Goal: Information Seeking & Learning: Learn about a topic

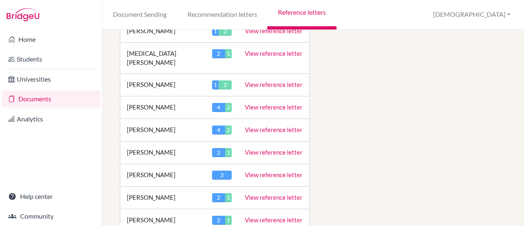
scroll to position [532, 0]
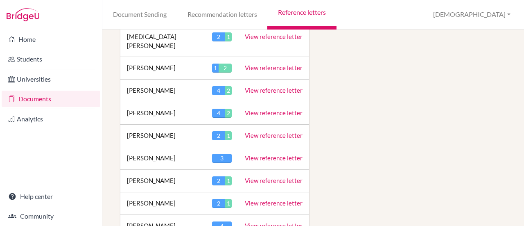
click at [255, 109] on link "View reference letter" at bounding box center [274, 112] width 58 height 7
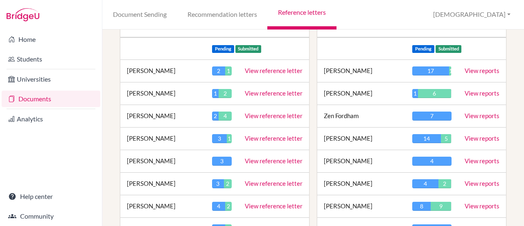
scroll to position [123, 0]
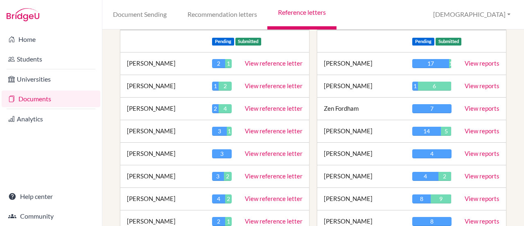
click at [472, 85] on link "View reports" at bounding box center [482, 85] width 35 height 7
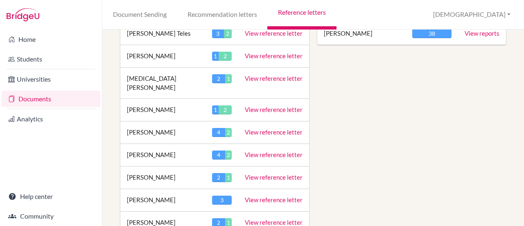
scroll to position [491, 0]
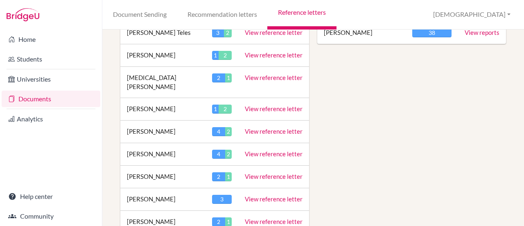
click at [285, 150] on link "View reference letter" at bounding box center [274, 153] width 58 height 7
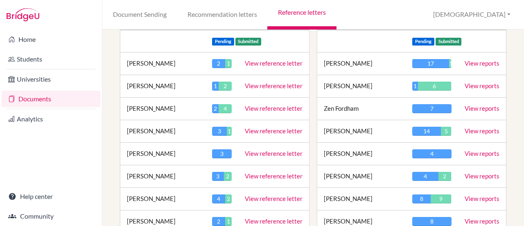
scroll to position [164, 0]
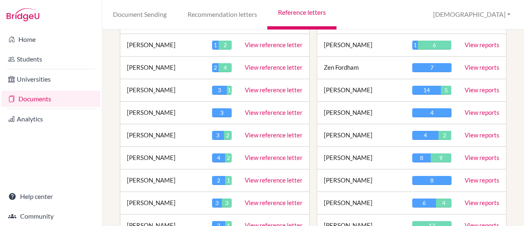
click at [468, 67] on link "View reports" at bounding box center [482, 66] width 35 height 7
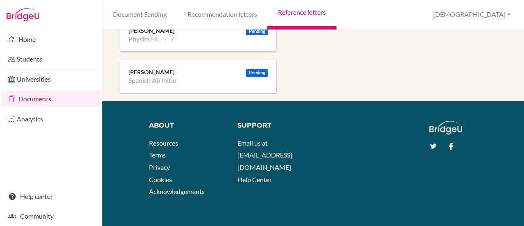
scroll to position [1024, 0]
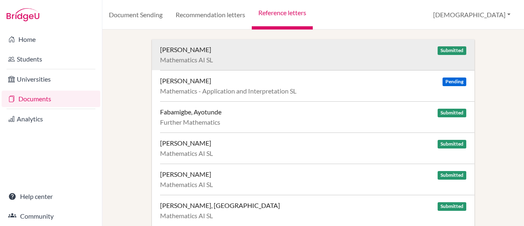
click at [195, 57] on div "Mathematics AI SL" at bounding box center [313, 60] width 306 height 8
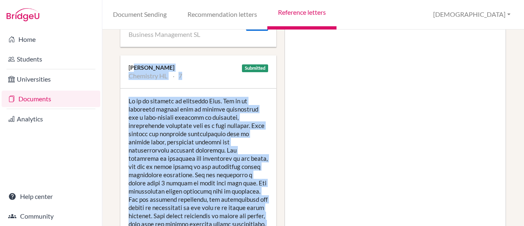
scroll to position [246, 0]
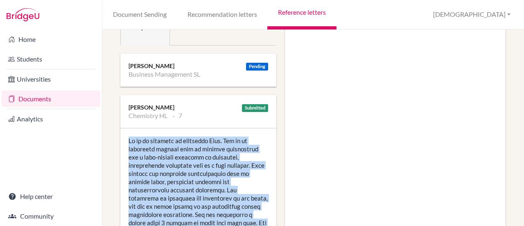
drag, startPoint x: 192, startPoint y: 131, endPoint x: 128, endPoint y: 139, distance: 64.5
copy div "It is my pleasure to recommend [PERSON_NAME]. She is an exemplary student with …"
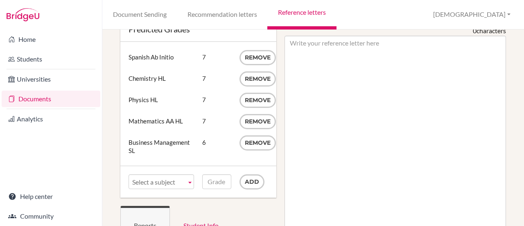
scroll to position [0, 0]
